Goal: Task Accomplishment & Management: Manage account settings

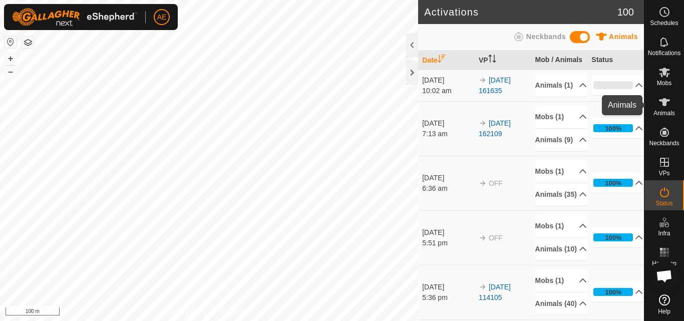
click at [665, 100] on icon at bounding box center [664, 102] width 11 height 8
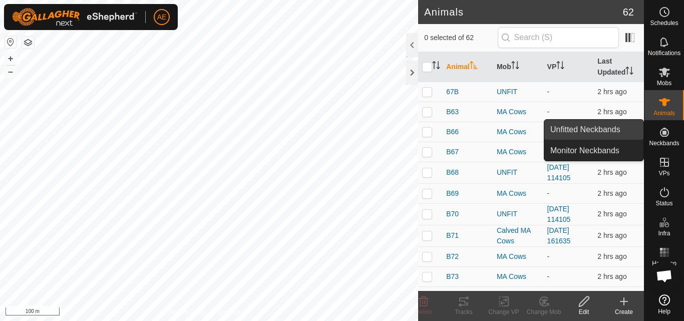
click at [624, 129] on link "Unfitted Neckbands" at bounding box center [593, 130] width 99 height 20
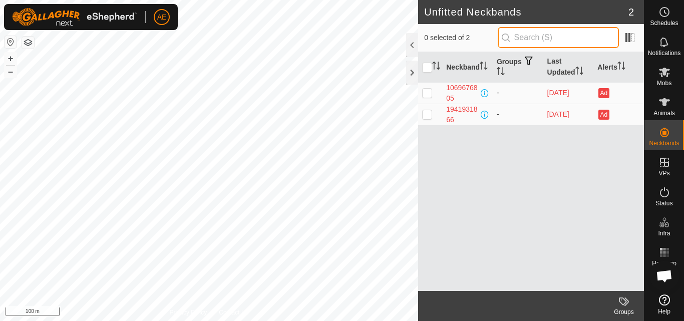
click at [586, 34] on input "text" at bounding box center [558, 37] width 121 height 21
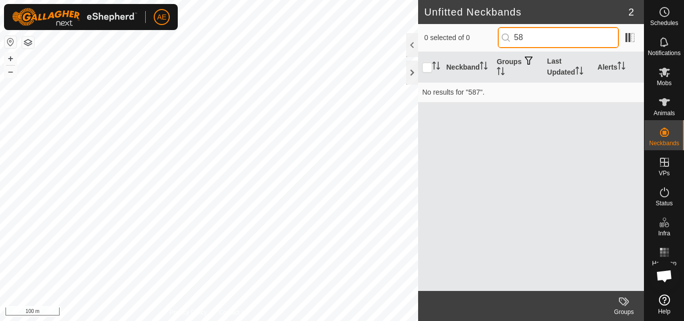
type input "5"
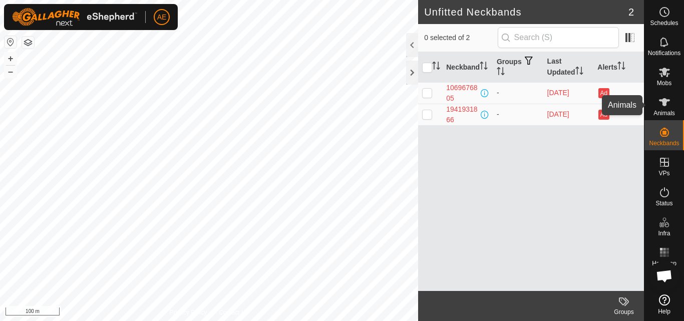
click at [662, 107] on icon at bounding box center [664, 102] width 12 height 12
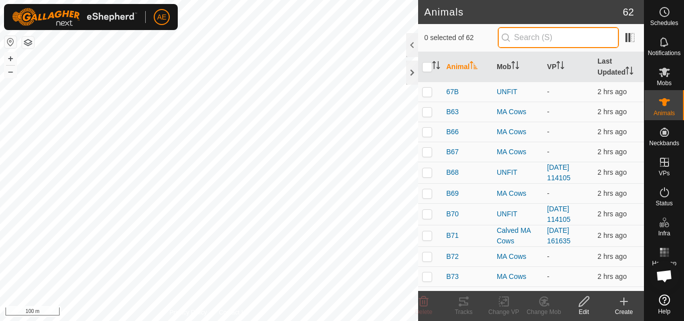
click at [584, 39] on input "text" at bounding box center [558, 37] width 121 height 21
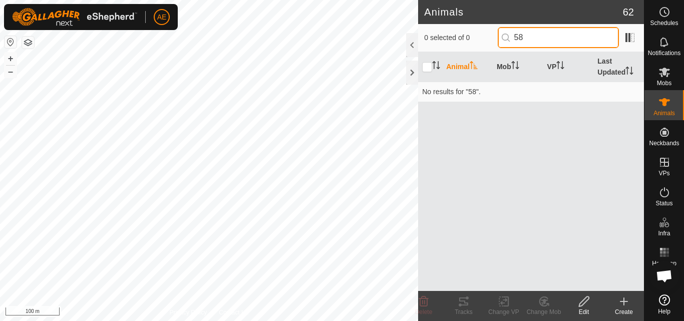
type input "5"
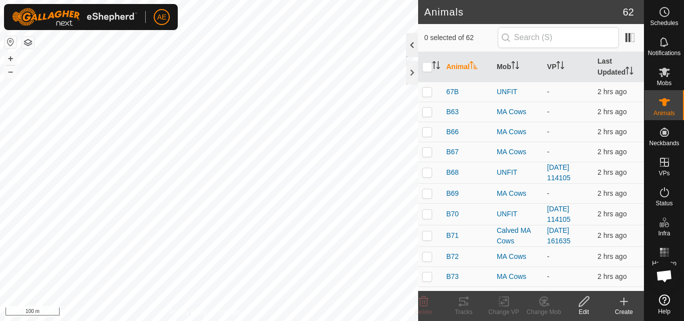
click at [413, 39] on div at bounding box center [412, 45] width 12 height 24
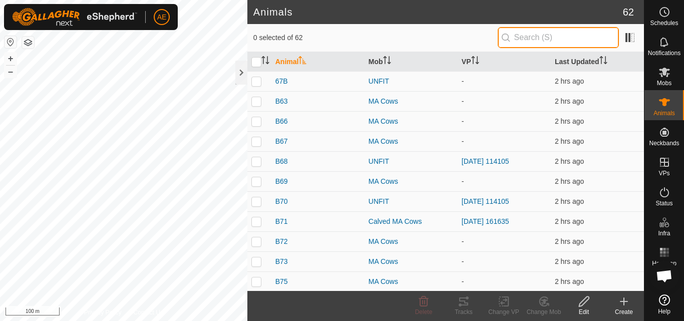
click at [554, 39] on input "text" at bounding box center [558, 37] width 121 height 21
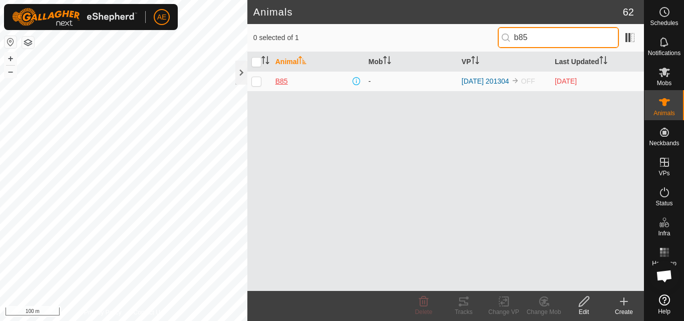
type input "b85"
click at [279, 84] on span "B85" at bounding box center [281, 81] width 13 height 11
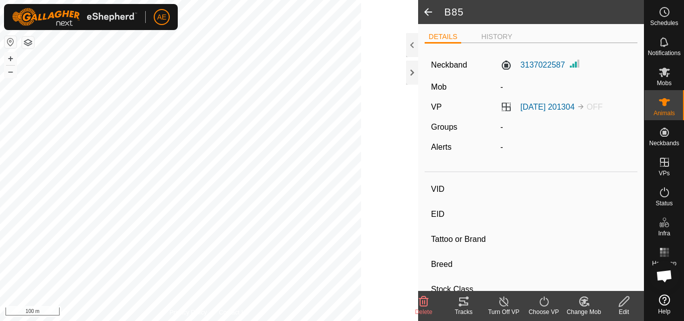
type input "B85"
type input "942000039779643"
type input "-"
type input "Hereford"
type input "-"
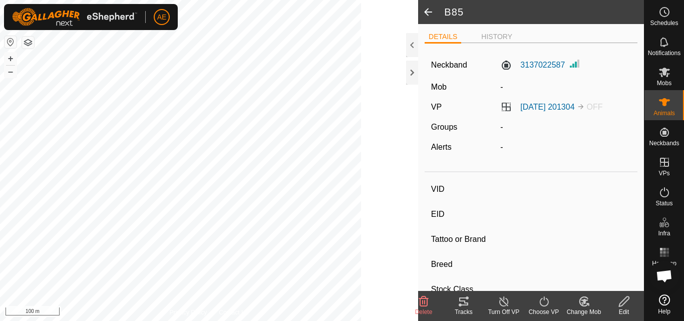
type input "Pregnant"
type input "0 kg"
type input "-"
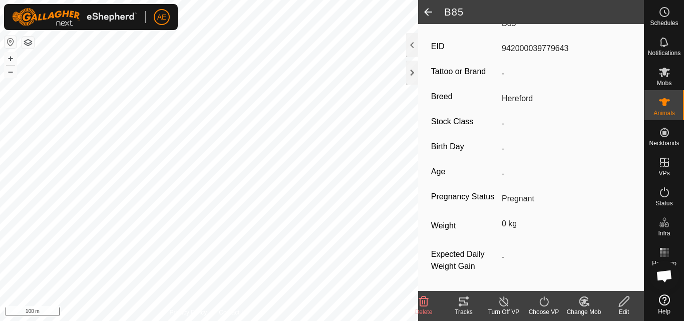
click at [622, 306] on icon at bounding box center [624, 301] width 13 height 12
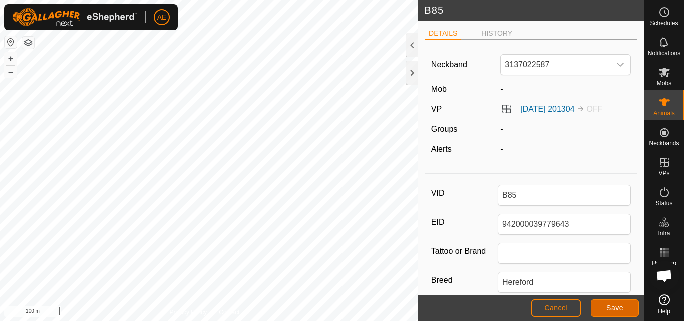
click at [614, 306] on span "Save" at bounding box center [614, 308] width 17 height 8
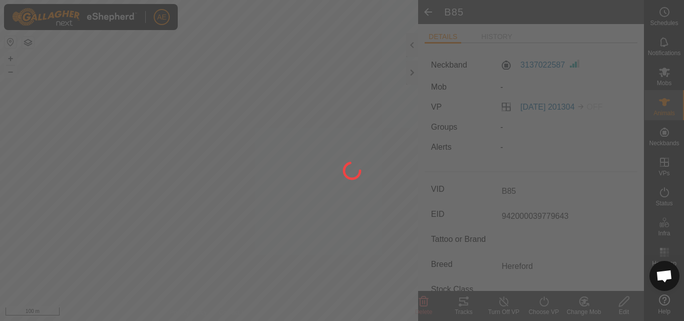
type input "-"
type input "0 kg"
type input "-"
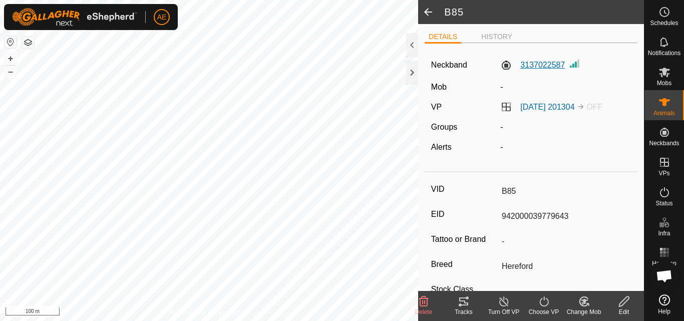
click at [538, 67] on label "3137022587" at bounding box center [532, 65] width 65 height 12
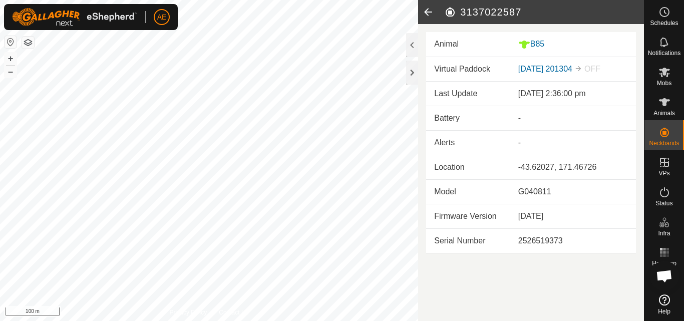
click at [427, 15] on icon at bounding box center [428, 12] width 20 height 24
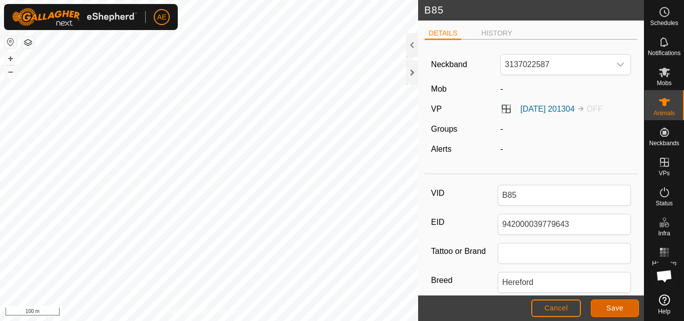
click at [618, 310] on span "Save" at bounding box center [614, 308] width 17 height 8
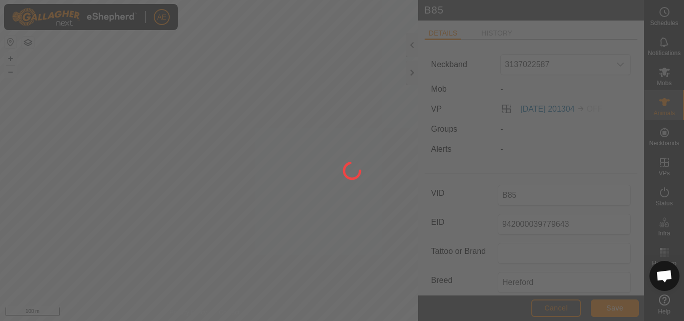
type input "-"
type input "0 kg"
type input "-"
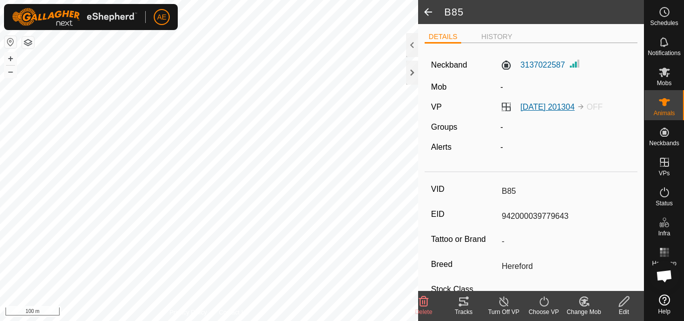
click at [541, 109] on link "[DATE] 201304" at bounding box center [547, 107] width 54 height 9
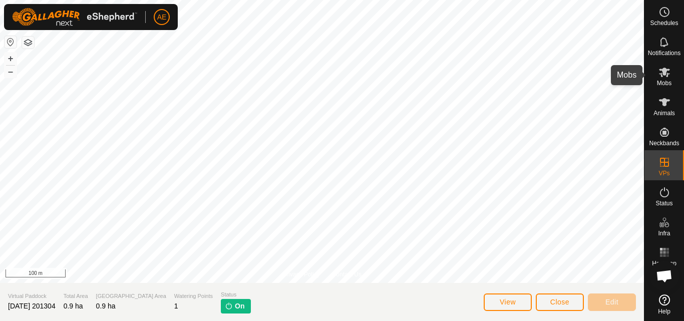
click at [663, 71] on icon at bounding box center [664, 73] width 11 height 10
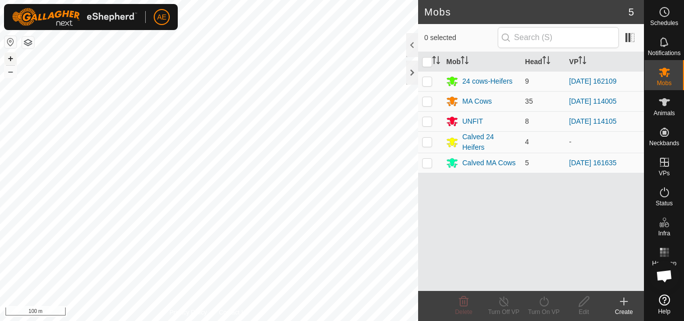
click at [15, 61] on button "+" at bounding box center [11, 59] width 12 height 12
